Goal: Book appointment/travel/reservation

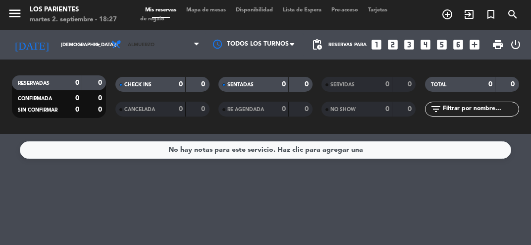
click at [167, 48] on span "Almuerzo" at bounding box center [155, 45] width 98 height 22
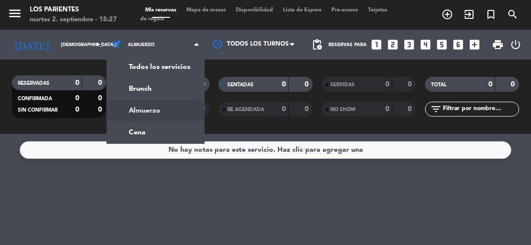
click at [188, 134] on ng-component "menu Los Parientes [DATE] 2. septiembre - 18:27 Mis reservas Mapa de mesas Disp…" at bounding box center [265, 122] width 531 height 245
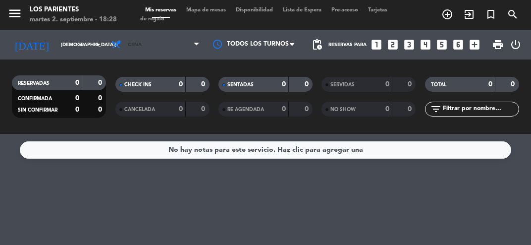
click at [172, 40] on span "Cena" at bounding box center [155, 45] width 98 height 22
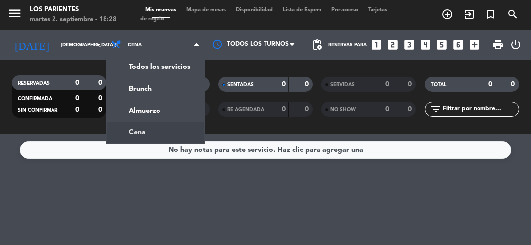
click at [81, 49] on input "[DEMOGRAPHIC_DATA][DATE]" at bounding box center [89, 44] width 67 height 15
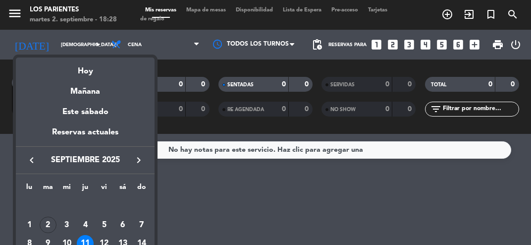
click at [81, 48] on div at bounding box center [265, 122] width 531 height 245
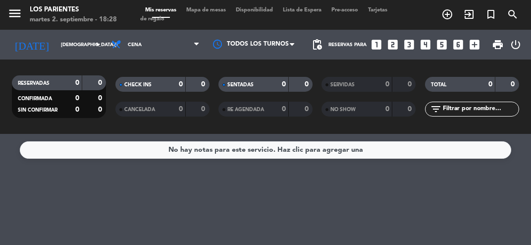
click at [77, 41] on input "[DEMOGRAPHIC_DATA][DATE]" at bounding box center [89, 44] width 67 height 15
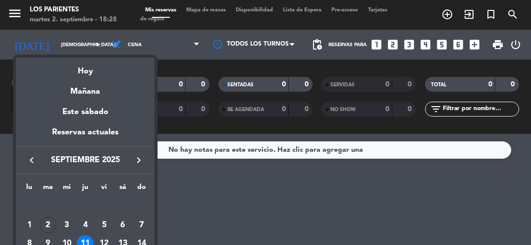
click at [103, 225] on div "5" at bounding box center [104, 224] width 17 height 17
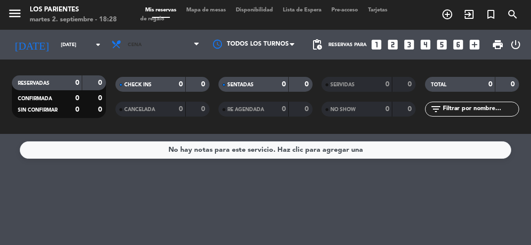
click at [164, 49] on span "Cena" at bounding box center [155, 45] width 98 height 22
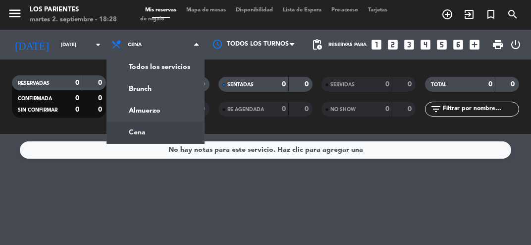
click at [165, 117] on div "menu Los Parientes [DATE] 2. septiembre - 18:28 Mis reservas Mapa de mesas Disp…" at bounding box center [265, 67] width 531 height 134
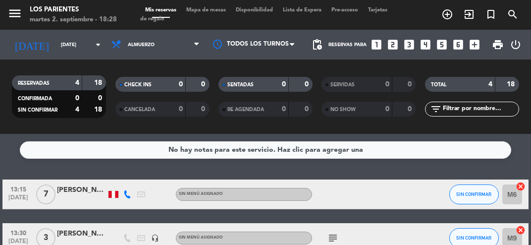
click at [77, 44] on input "[DATE]" at bounding box center [89, 44] width 67 height 15
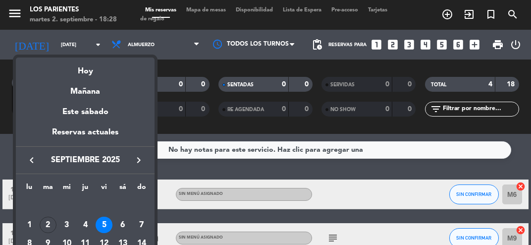
click at [91, 224] on div "4" at bounding box center [85, 224] width 17 height 17
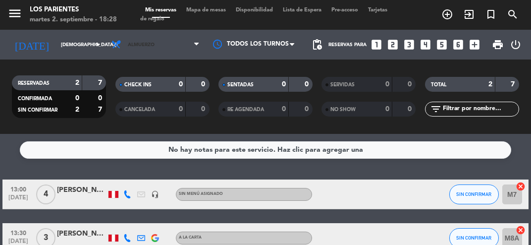
click at [178, 47] on span "Almuerzo" at bounding box center [155, 45] width 98 height 22
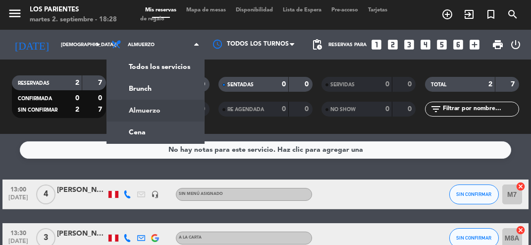
click at [176, 134] on ng-component "menu Los Parientes [DATE] 2. septiembre - 18:28 Mis reservas Mapa de mesas Disp…" at bounding box center [265, 122] width 531 height 245
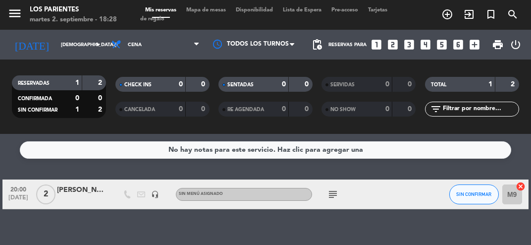
click at [87, 47] on input "[DEMOGRAPHIC_DATA][DATE]" at bounding box center [89, 44] width 67 height 15
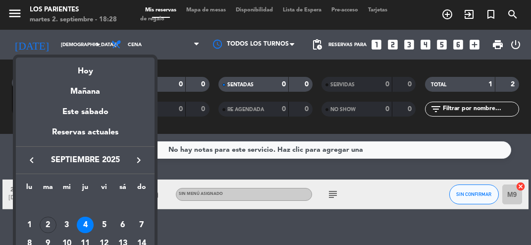
click at [106, 223] on div "5" at bounding box center [104, 224] width 17 height 17
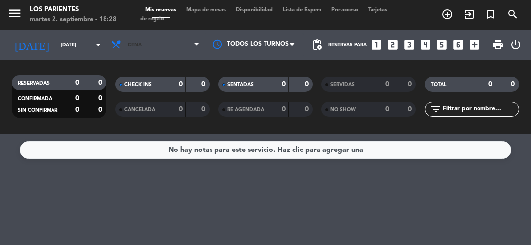
click at [191, 49] on span "Cena" at bounding box center [155, 45] width 98 height 22
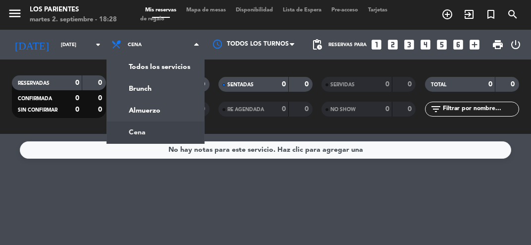
click at [176, 109] on div "menu Los Parientes [DATE] 2. septiembre - 18:28 Mis reservas Mapa de mesas Disp…" at bounding box center [265, 67] width 531 height 134
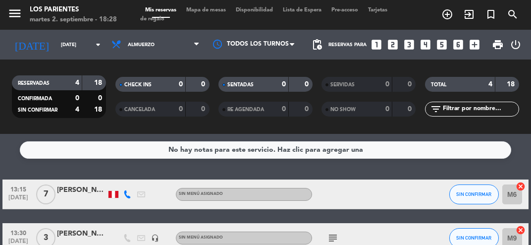
click at [85, 43] on input "[DATE]" at bounding box center [89, 44] width 67 height 15
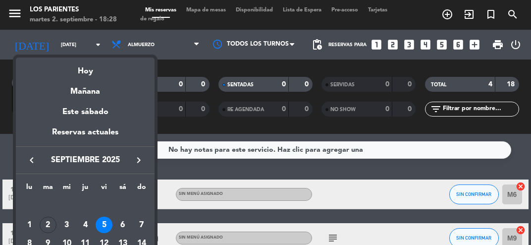
click at [64, 223] on div "3" at bounding box center [66, 224] width 17 height 17
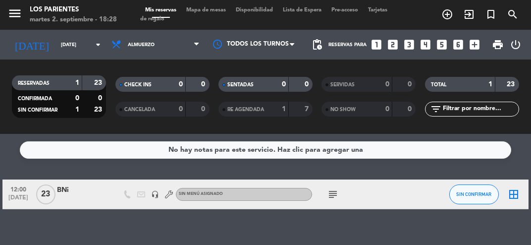
click at [89, 46] on input "[DATE]" at bounding box center [89, 44] width 67 height 15
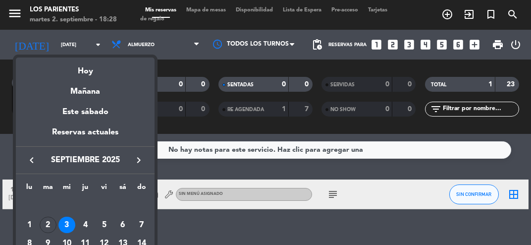
click at [95, 71] on div "Hoy" at bounding box center [85, 67] width 139 height 20
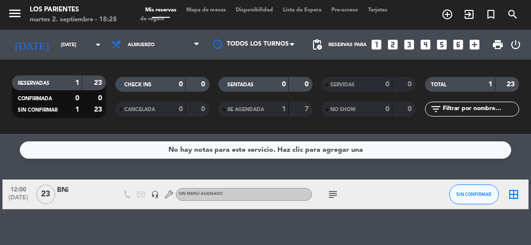
type input "[DATE]"
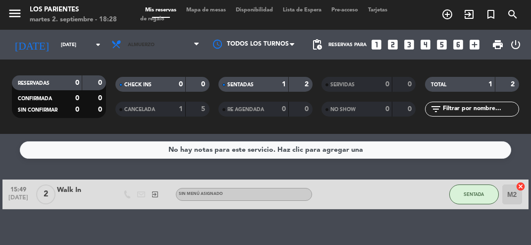
click at [168, 47] on span "Almuerzo" at bounding box center [155, 45] width 98 height 22
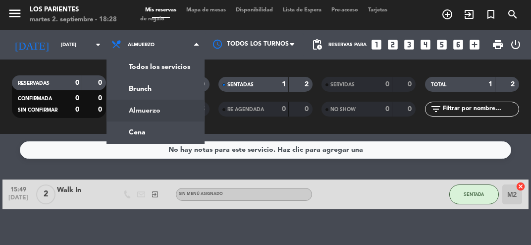
click at [164, 132] on div "menu Los Parientes [DATE] 2. septiembre - 18:28 Mis reservas Mapa de mesas Disp…" at bounding box center [265, 67] width 531 height 134
